Goal: Information Seeking & Learning: Check status

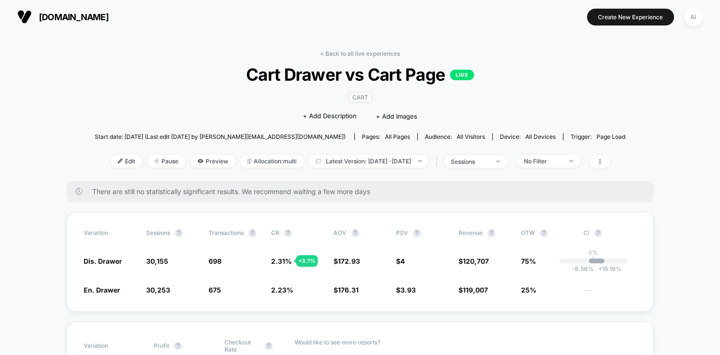
click at [417, 18] on section at bounding box center [360, 17] width 226 height 24
drag, startPoint x: 145, startPoint y: 263, endPoint x: 177, endPoint y: 261, distance: 32.8
click at [173, 263] on div "Dis. Drawer 30,155 - 0.32 % 698 + 3.7 % 2.31 % + 3.7 % $ 172.93 - 1.9 % $ 4 + 1…" at bounding box center [360, 261] width 553 height 10
click at [180, 60] on div "< Back to all live experiences Cart Drawer vs Cart Page LIVE CART Click to edit…" at bounding box center [360, 115] width 531 height 131
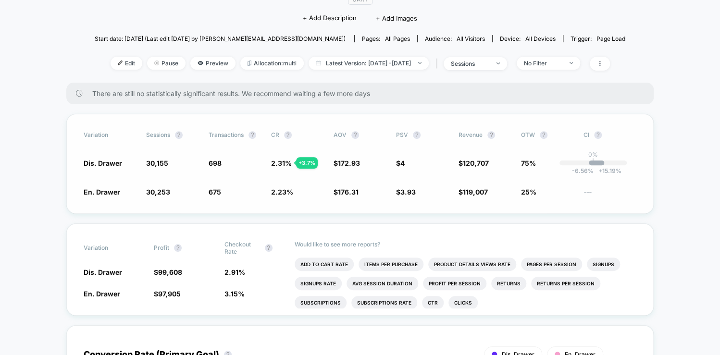
scroll to position [77, 0]
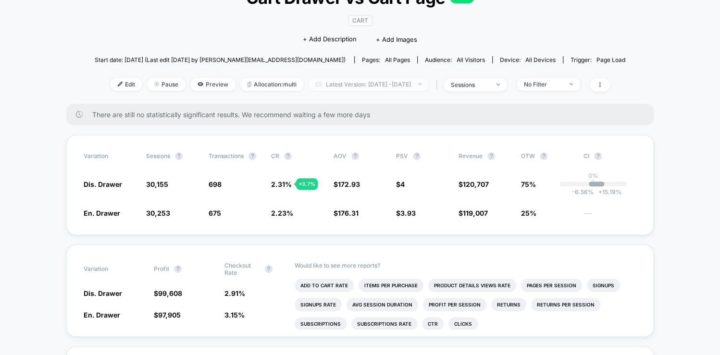
click at [410, 85] on span "Latest Version: [DATE] - [DATE]" at bounding box center [369, 84] width 120 height 13
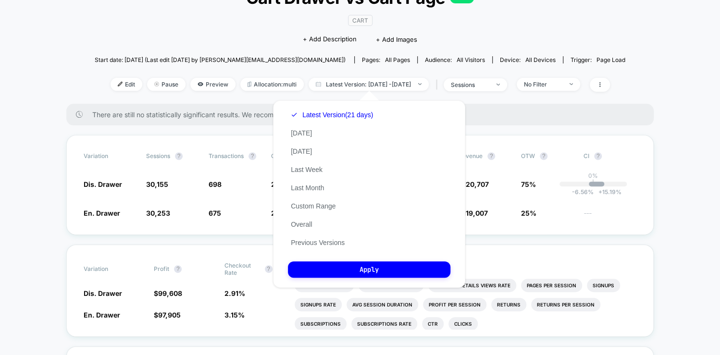
click at [306, 228] on button "Overall" at bounding box center [301, 224] width 27 height 9
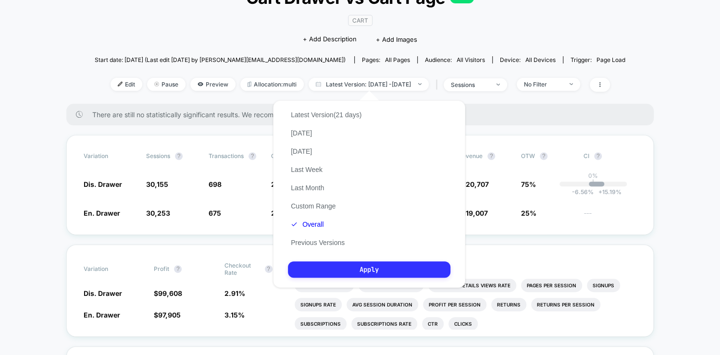
click at [337, 267] on button "Apply" at bounding box center [369, 270] width 163 height 16
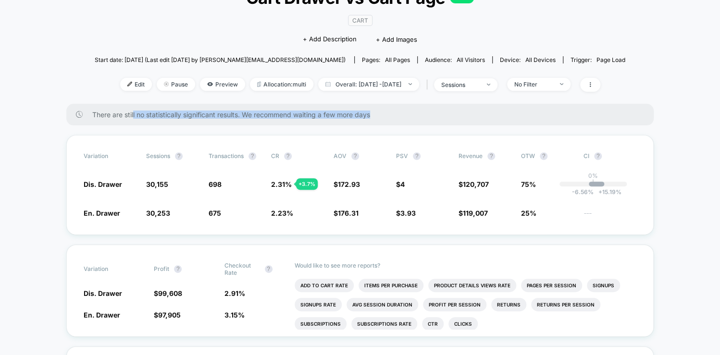
drag, startPoint x: 135, startPoint y: 115, endPoint x: 482, endPoint y: 110, distance: 347.2
click at [481, 110] on div "There are still no statistically significant results. We recommend waiting a fe…" at bounding box center [360, 115] width 588 height 22
drag, startPoint x: 482, startPoint y: 110, endPoint x: 512, endPoint y: 116, distance: 30.9
click at [512, 116] on span "There are still no statistically significant results. We recommend waiting a fe…" at bounding box center [363, 115] width 542 height 8
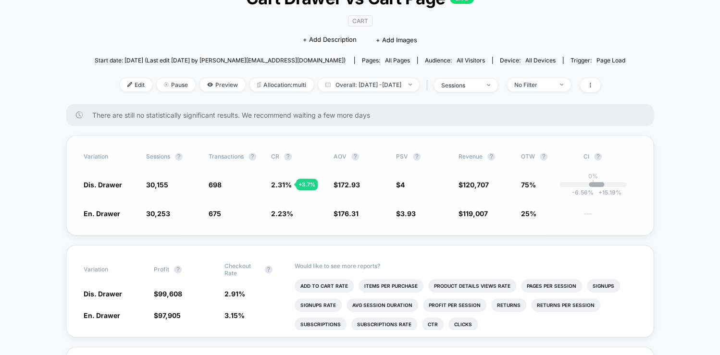
scroll to position [77, 0]
